Goal: Navigation & Orientation: Go to known website

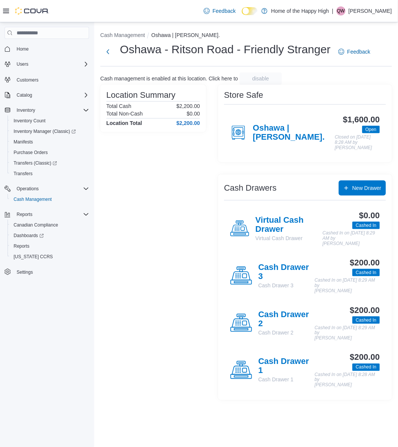
click at [2, 10] on div "Feedback Dark Mode Home of the Happy High | QW Quinn Whitelaw" at bounding box center [199, 11] width 398 height 22
click at [3, 10] on icon at bounding box center [6, 11] width 6 height 6
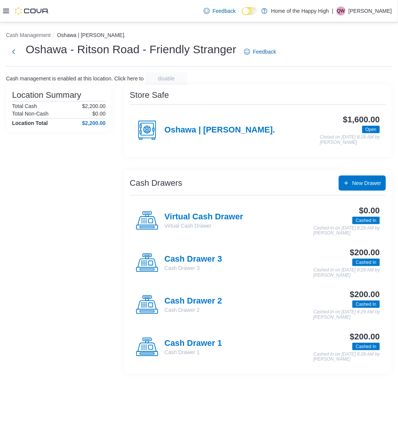
click at [8, 10] on icon at bounding box center [6, 11] width 6 height 6
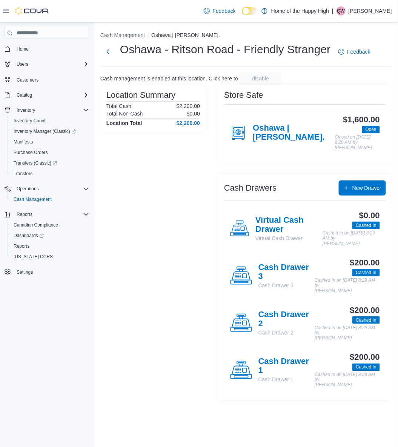
click at [376, 4] on div "Feedback Dark Mode Home of the Happy High | QW Quinn Whitelaw" at bounding box center [296, 10] width 191 height 15
click at [374, 11] on p "Quinn Whitelaw" at bounding box center [370, 10] width 43 height 9
click at [348, 79] on span "Sign Out" at bounding box center [344, 76] width 20 height 8
